Goal: Subscribe to service/newsletter

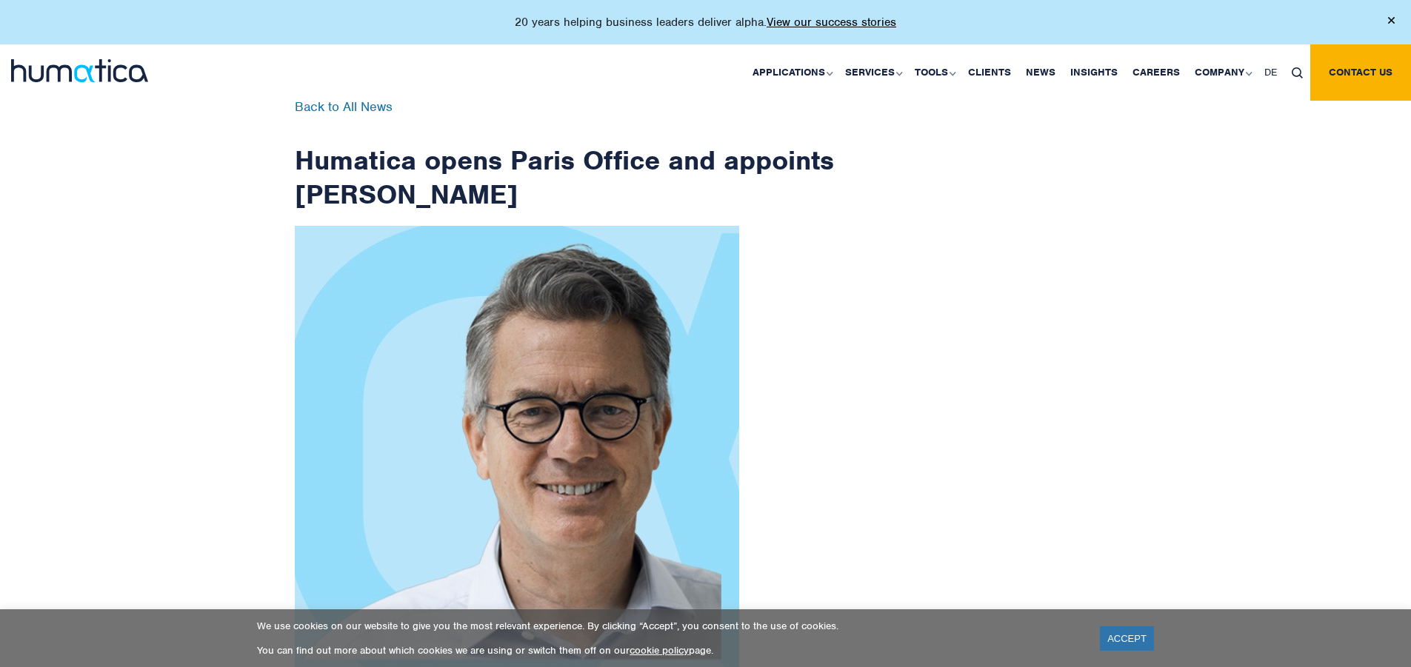
scroll to position [2362, 0]
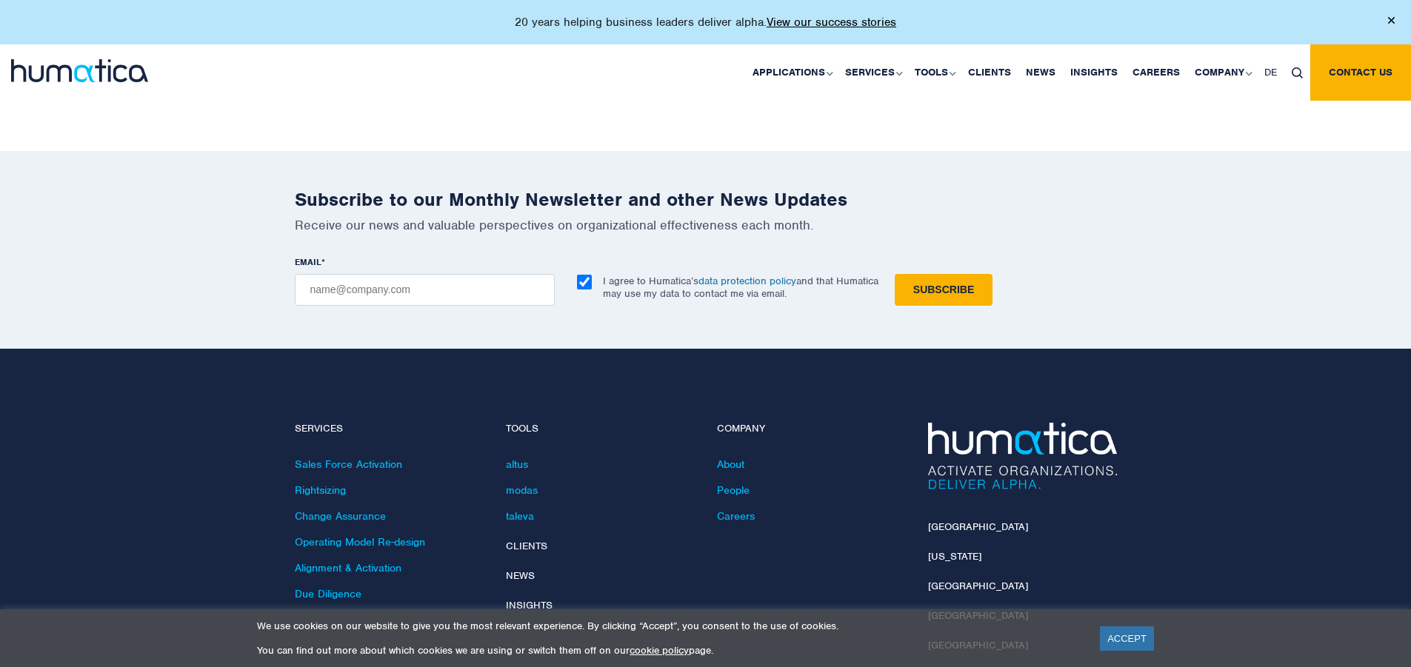
checkbox input "true"
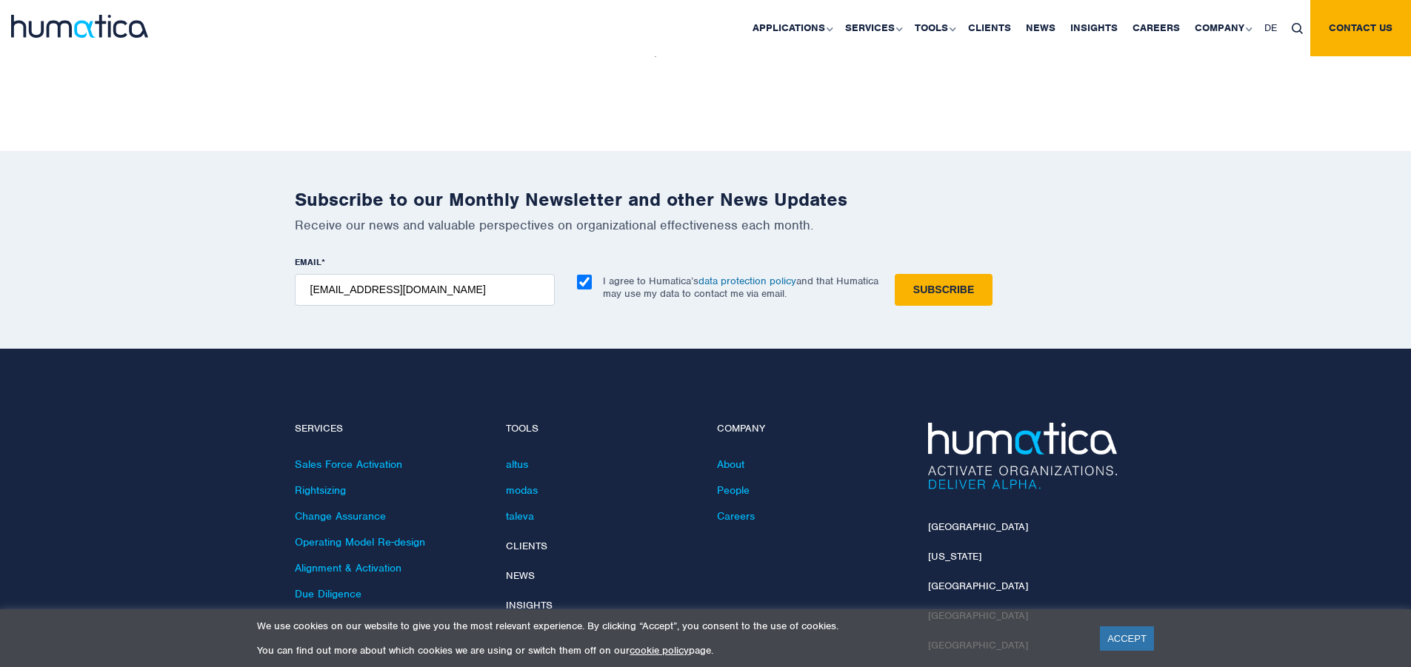
type input "[EMAIL_ADDRESS][DOMAIN_NAME]"
click at [895, 274] on input "Subscribe" at bounding box center [944, 290] width 98 height 32
